Goal: Find specific page/section

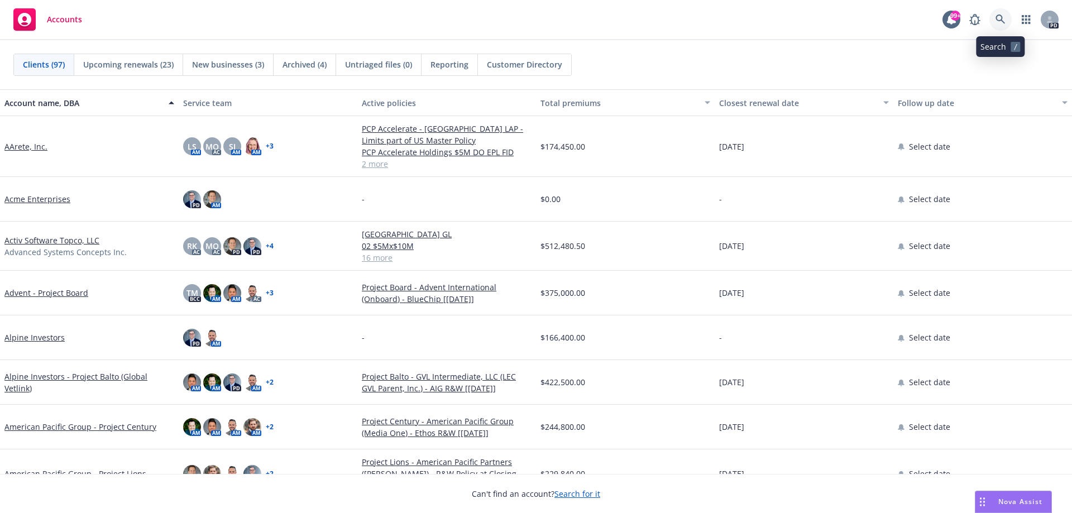
click at [1000, 16] on icon at bounding box center [1001, 20] width 10 height 10
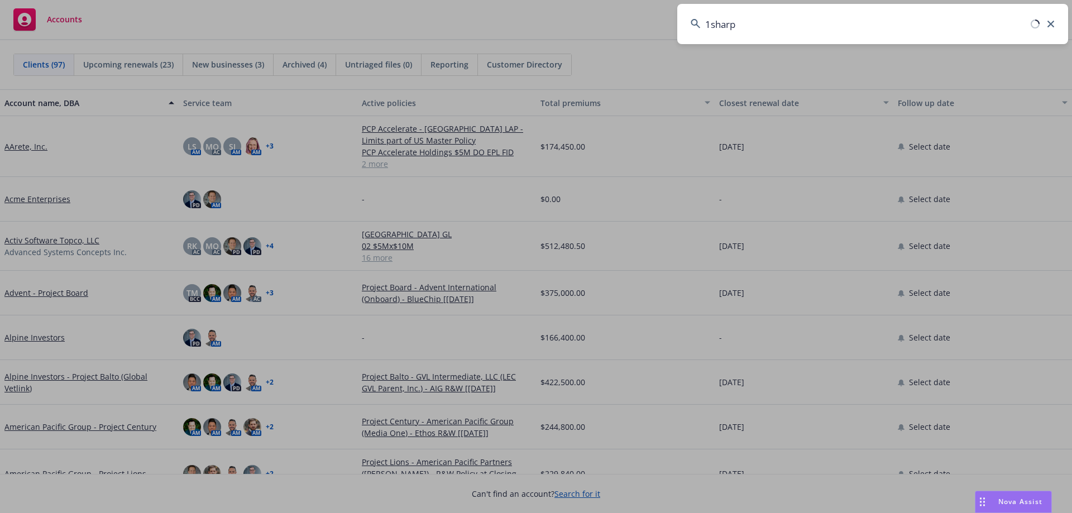
type input "1sharpe"
